Goal: Book appointment/travel/reservation

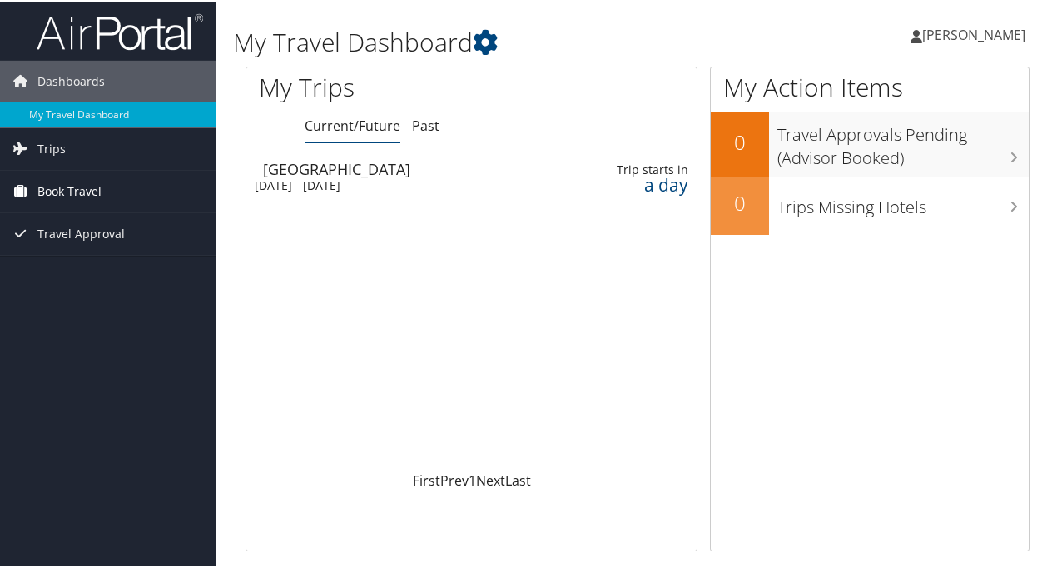
click at [107, 197] on link "Book Travel" at bounding box center [108, 190] width 216 height 42
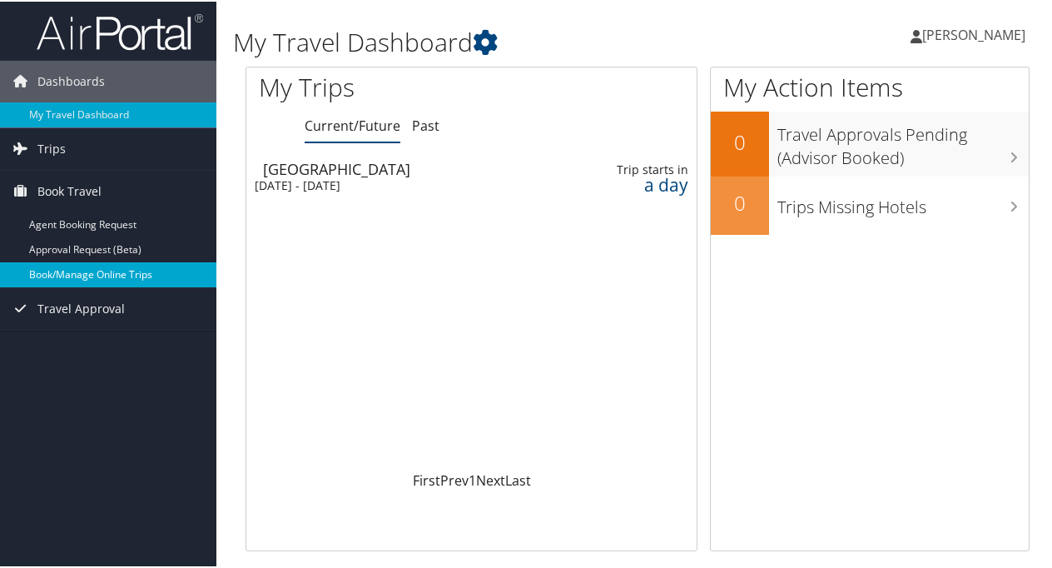
click at [131, 273] on link "Book/Manage Online Trips" at bounding box center [108, 272] width 216 height 25
click at [87, 268] on link "Book/Manage Online Trips" at bounding box center [108, 272] width 216 height 25
